Goal: Information Seeking & Learning: Find specific fact

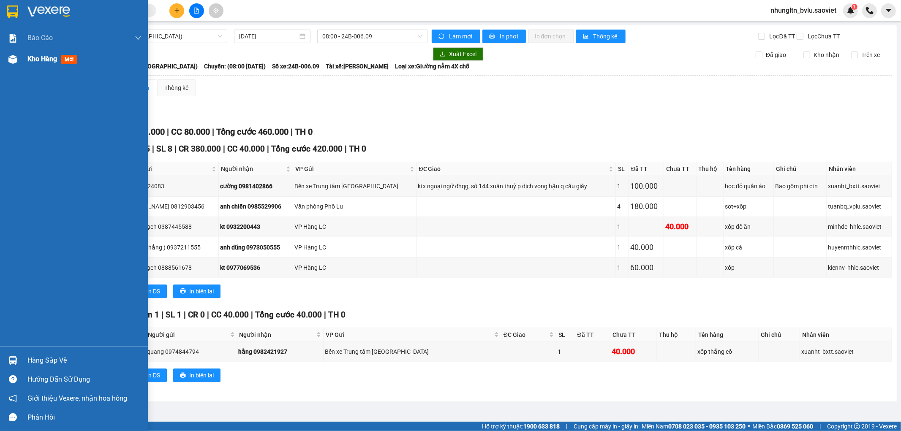
click at [43, 63] on span "Kho hàng" at bounding box center [42, 59] width 30 height 8
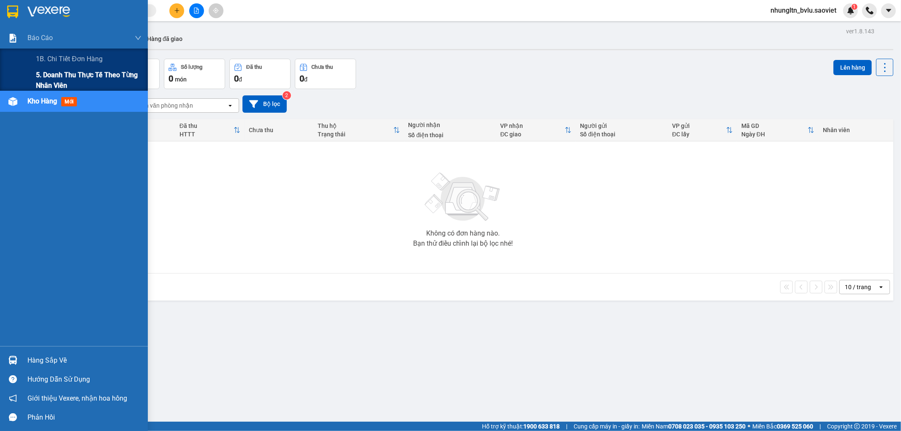
click at [51, 76] on span "đơn" at bounding box center [49, 79] width 11 height 7
click at [45, 77] on span "5. Doanh thu thực tế theo từng nhân viên" at bounding box center [89, 80] width 106 height 21
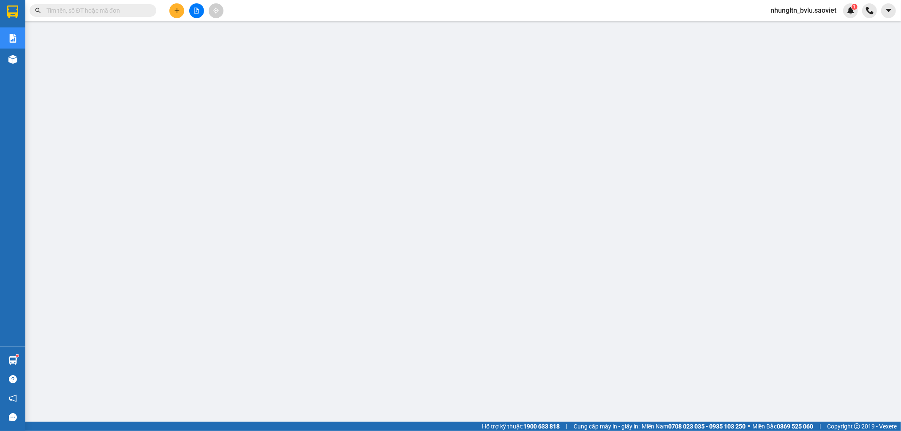
click at [800, 11] on span "nhungltn_bvlu.saoviet" at bounding box center [803, 10] width 79 height 11
click at [812, 30] on span "Đăng xuất" at bounding box center [807, 26] width 62 height 9
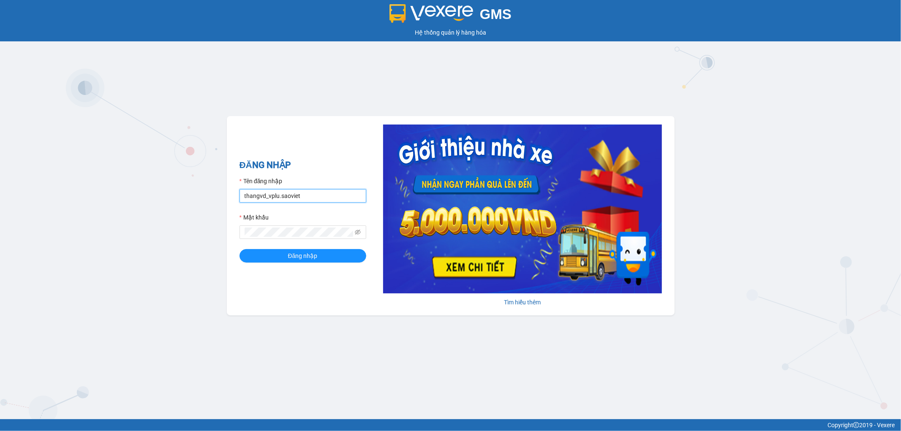
click at [329, 198] on input "thangvd_vplu.saoviet" at bounding box center [302, 196] width 127 height 14
type input "thangvd_vplu.saoviet"
click at [300, 252] on span "Đăng nhập" at bounding box center [303, 255] width 30 height 9
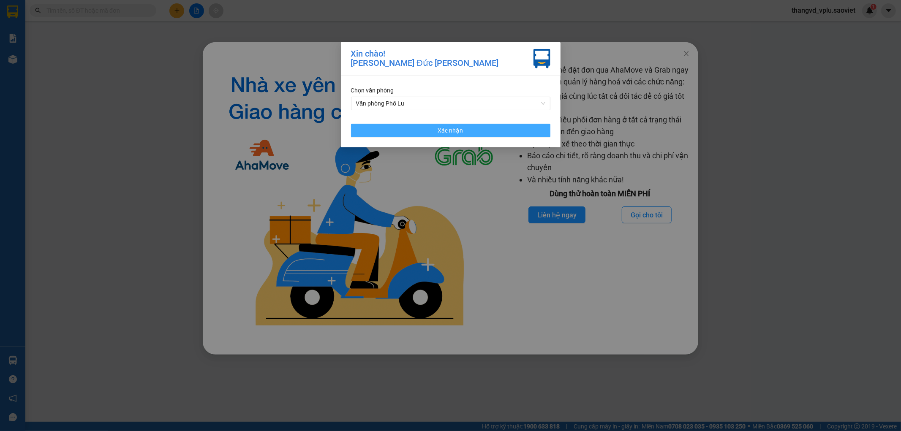
click at [525, 133] on button "Xác nhận" at bounding box center [450, 131] width 199 height 14
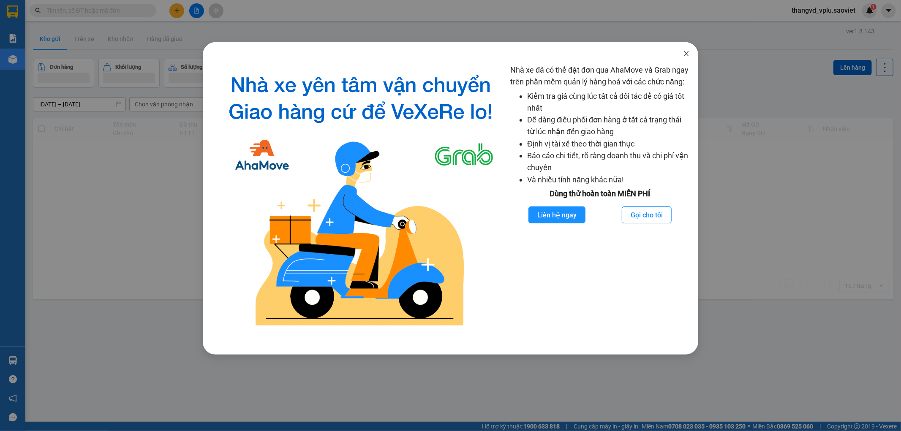
drag, startPoint x: 684, startPoint y: 53, endPoint x: 614, endPoint y: 45, distance: 70.9
click at [685, 53] on icon "close" at bounding box center [686, 53] width 7 height 7
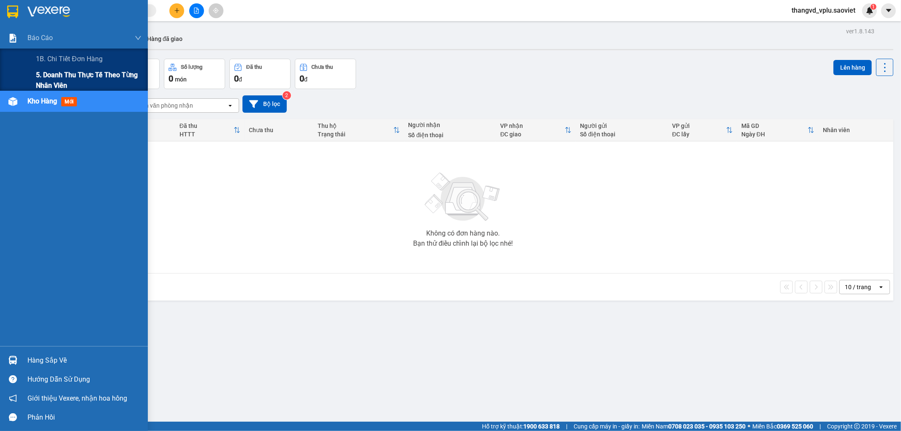
click at [61, 75] on span "5. Doanh thu thực tế theo từng nhân viên" at bounding box center [89, 80] width 106 height 21
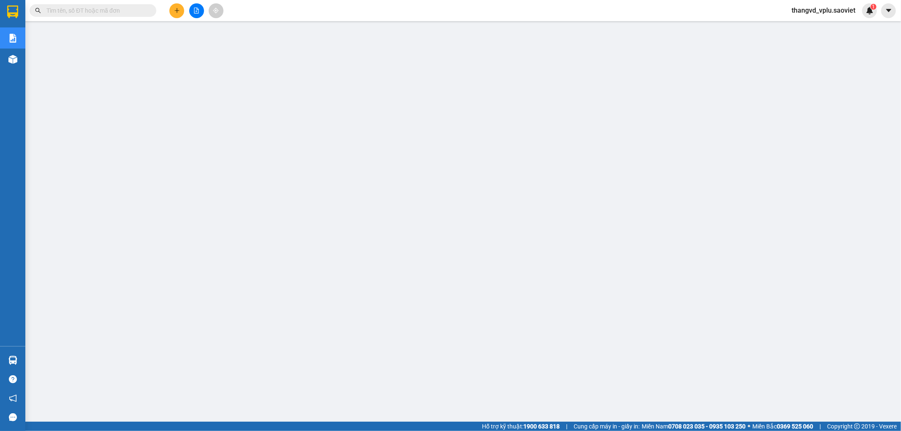
click at [83, 14] on input "text" at bounding box center [96, 10] width 100 height 9
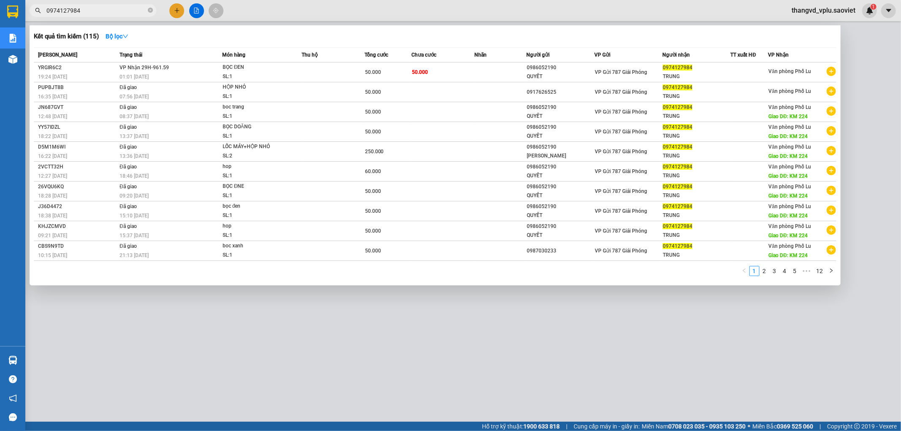
click at [99, 10] on input "0974127984" at bounding box center [96, 10] width 100 height 9
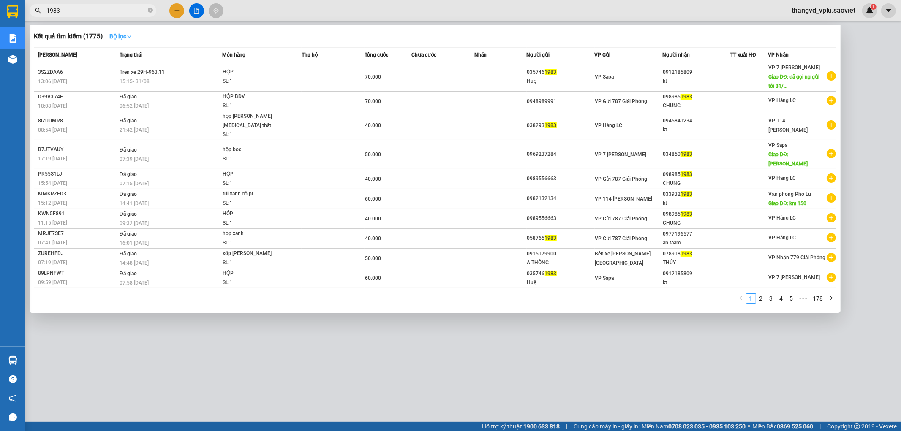
type input "1983"
click at [126, 35] on strong "Bộ lọc" at bounding box center [120, 36] width 23 height 7
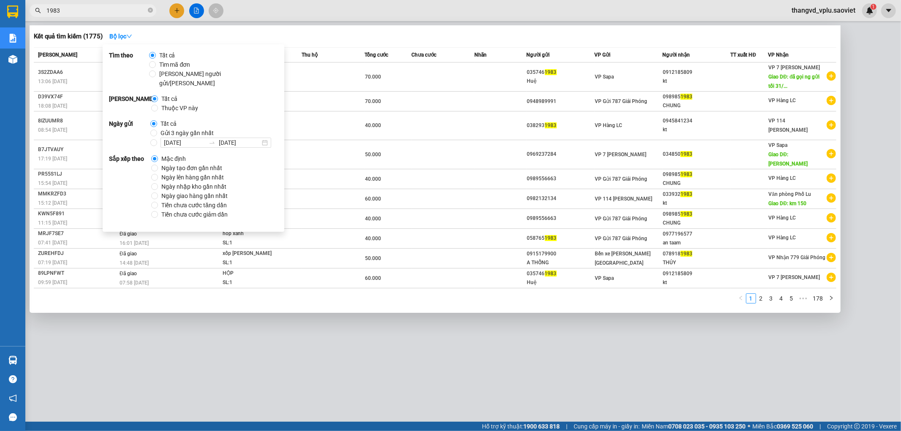
click at [163, 103] on span "Thuộc VP này" at bounding box center [180, 107] width 44 height 9
click at [158, 105] on input "Thuộc VP này" at bounding box center [154, 108] width 7 height 7
radio input "true"
radio input "false"
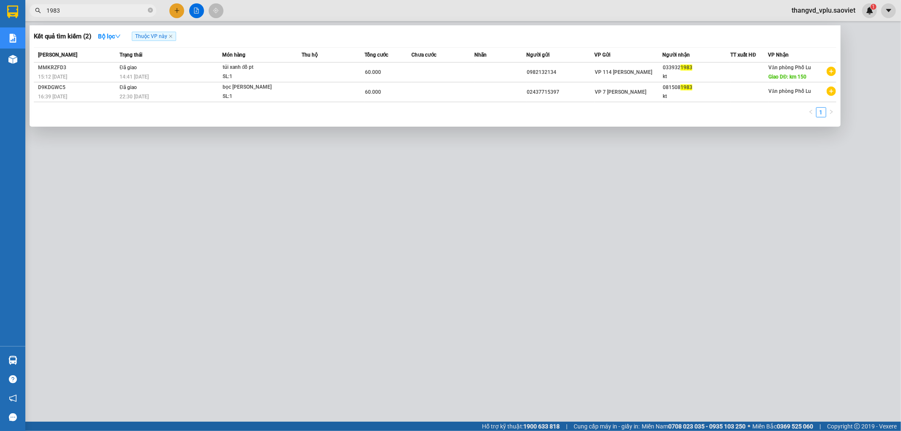
click at [719, 113] on div "1" at bounding box center [435, 114] width 802 height 15
click at [125, 7] on input "1983" at bounding box center [96, 10] width 100 height 9
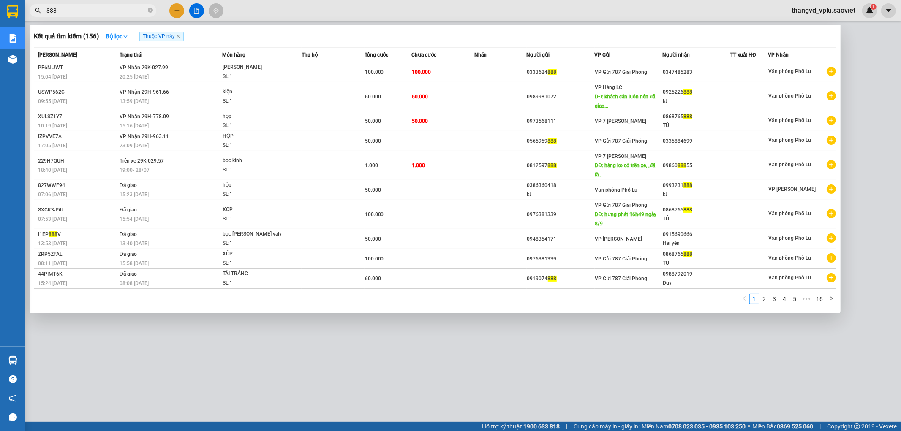
type input "888"
click at [859, 43] on div at bounding box center [450, 215] width 901 height 431
